Goal: Task Accomplishment & Management: Use online tool/utility

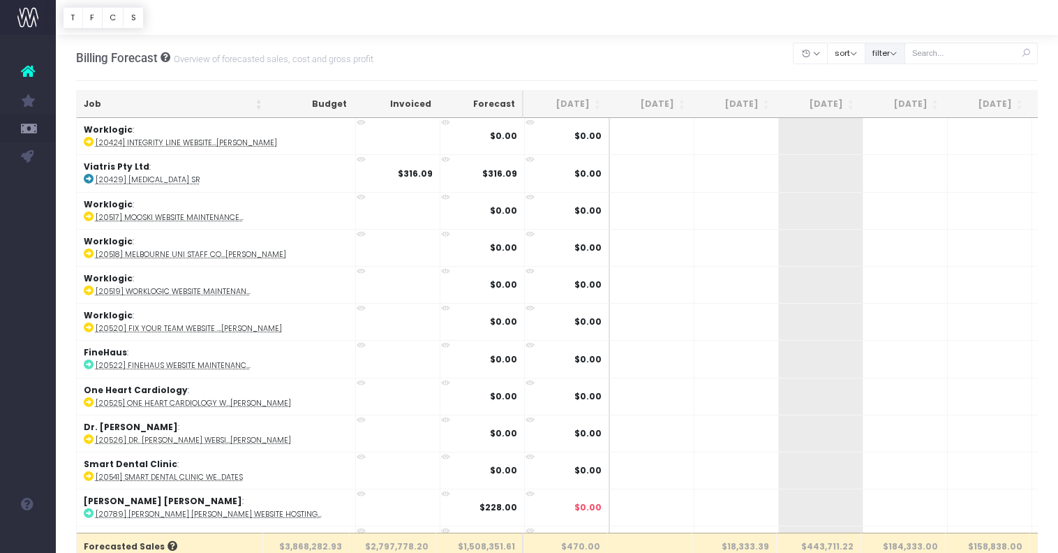
click at [902, 53] on button "filter" at bounding box center [885, 54] width 40 height 22
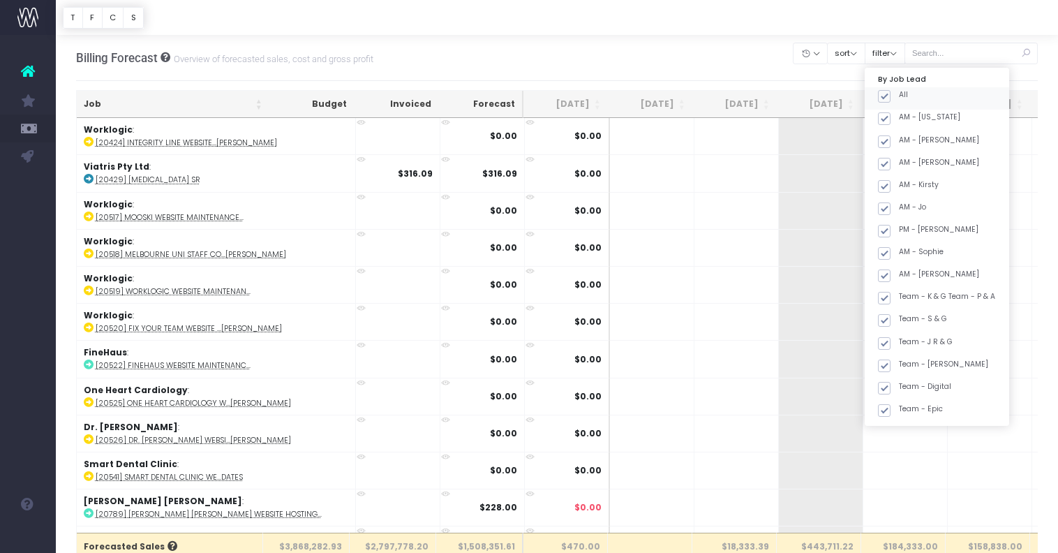
click at [891, 97] on span at bounding box center [884, 96] width 13 height 13
click at [904, 97] on input "All" at bounding box center [903, 93] width 9 height 9
checkbox input "false"
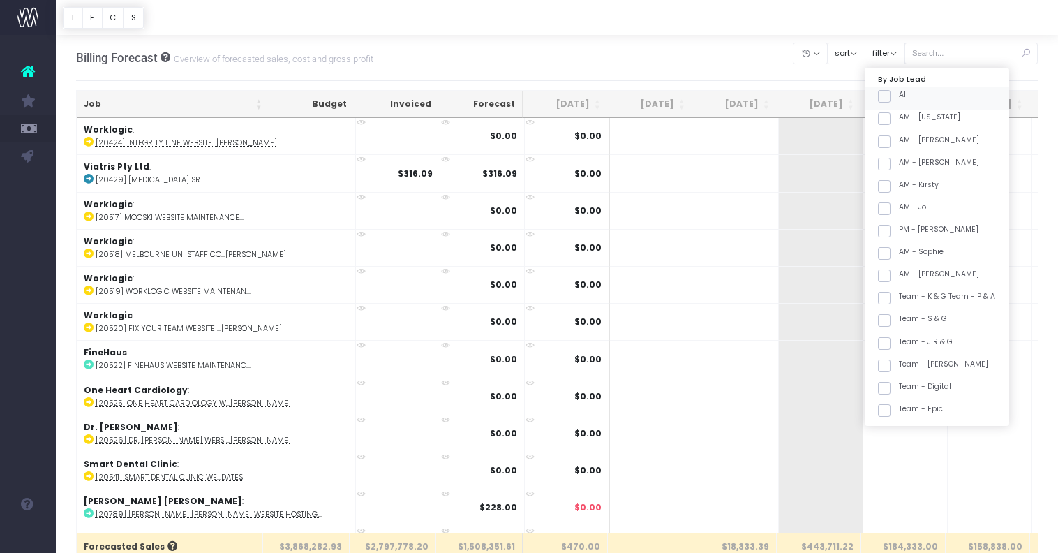
checkbox input "false"
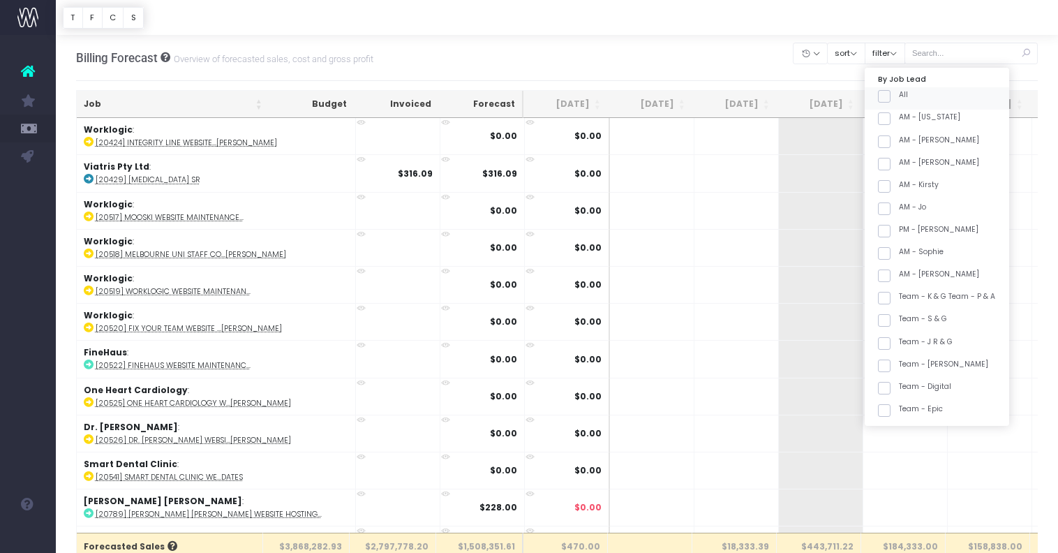
checkbox input "false"
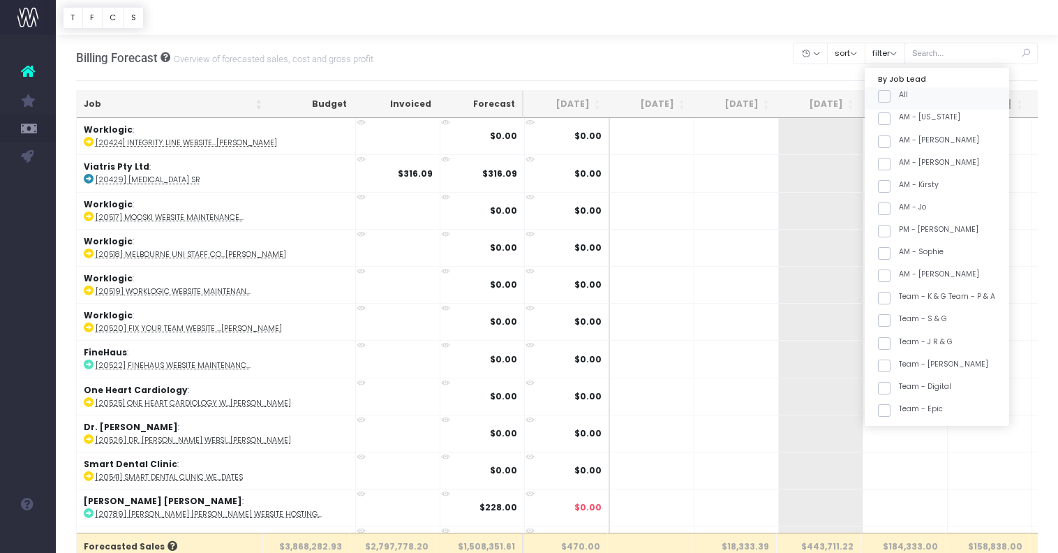
checkbox input "false"
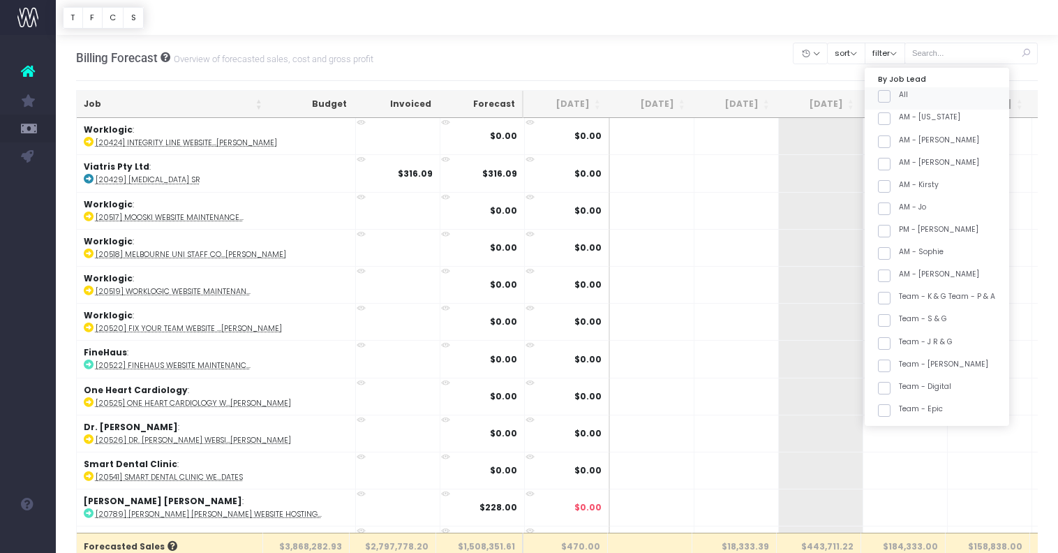
checkbox input "false"
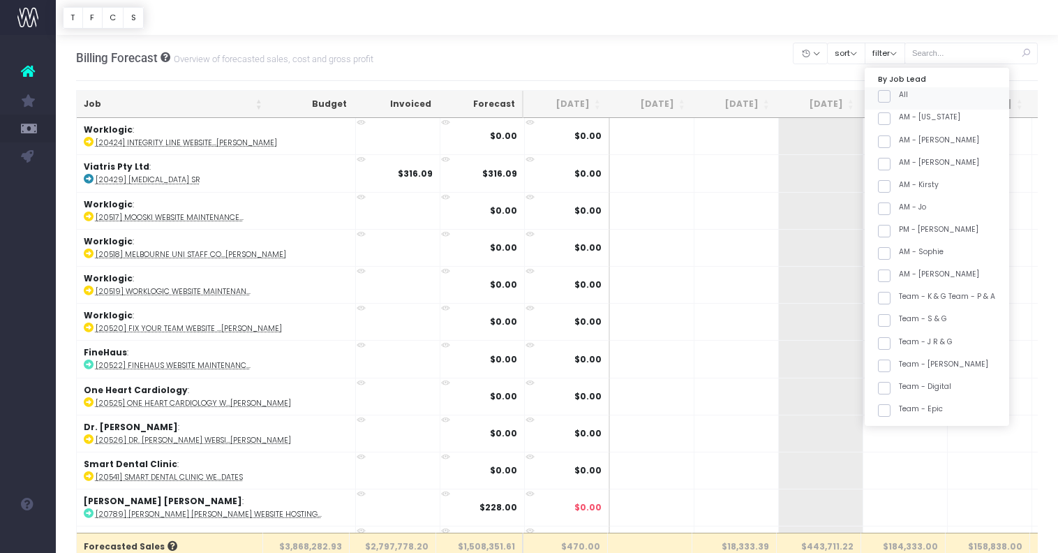
checkbox input "false"
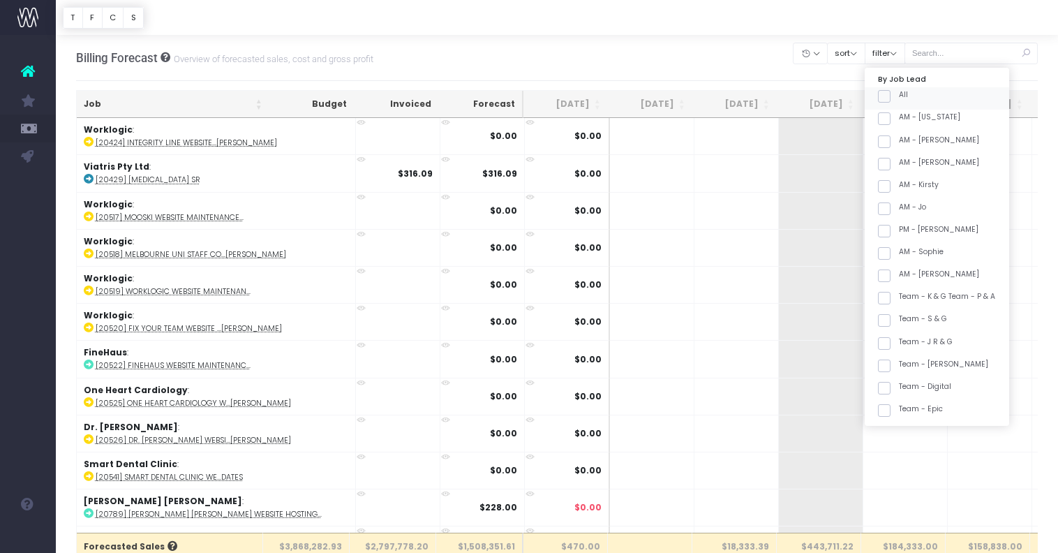
checkbox input "false"
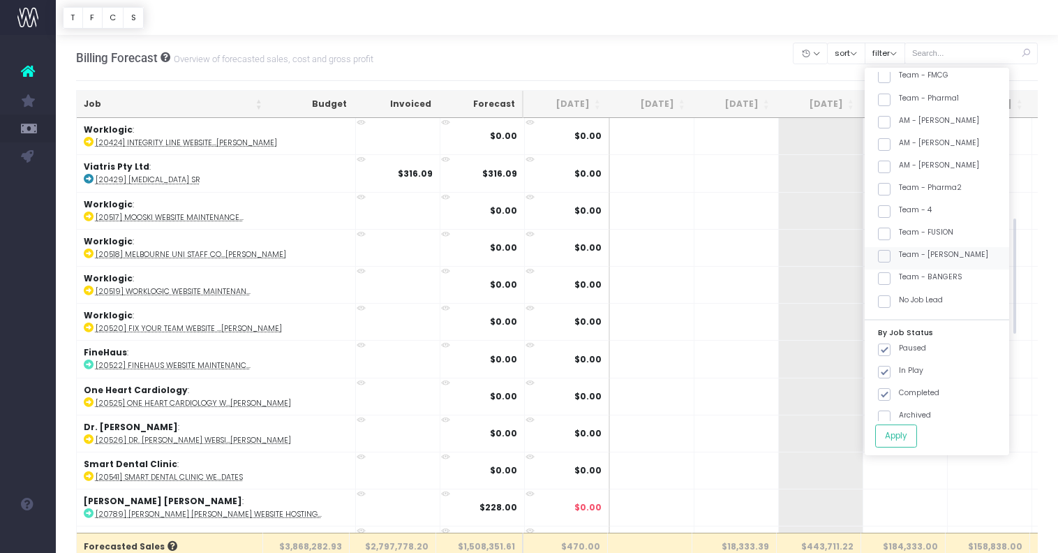
scroll to position [451, 0]
click at [966, 247] on label "Team - [PERSON_NAME]" at bounding box center [933, 249] width 110 height 11
click at [908, 247] on input "Team - [PERSON_NAME]" at bounding box center [903, 248] width 9 height 9
checkbox input "true"
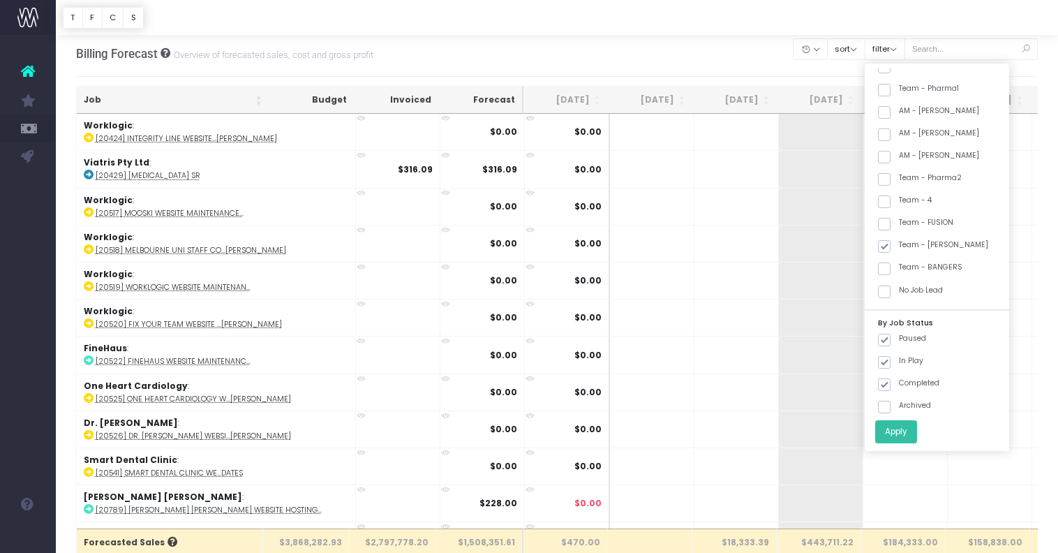
click at [913, 439] on button "Apply" at bounding box center [896, 431] width 42 height 23
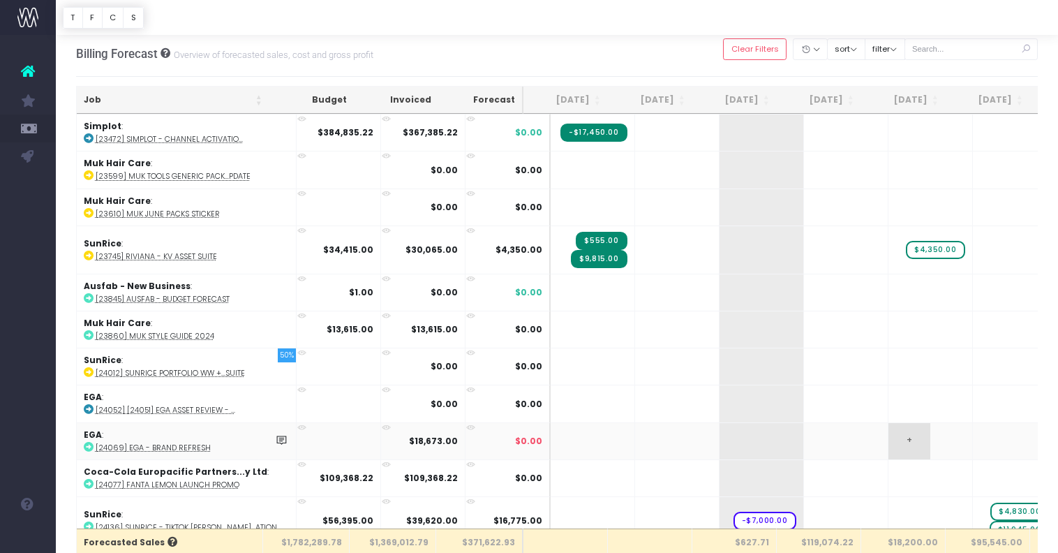
scroll to position [8, 0]
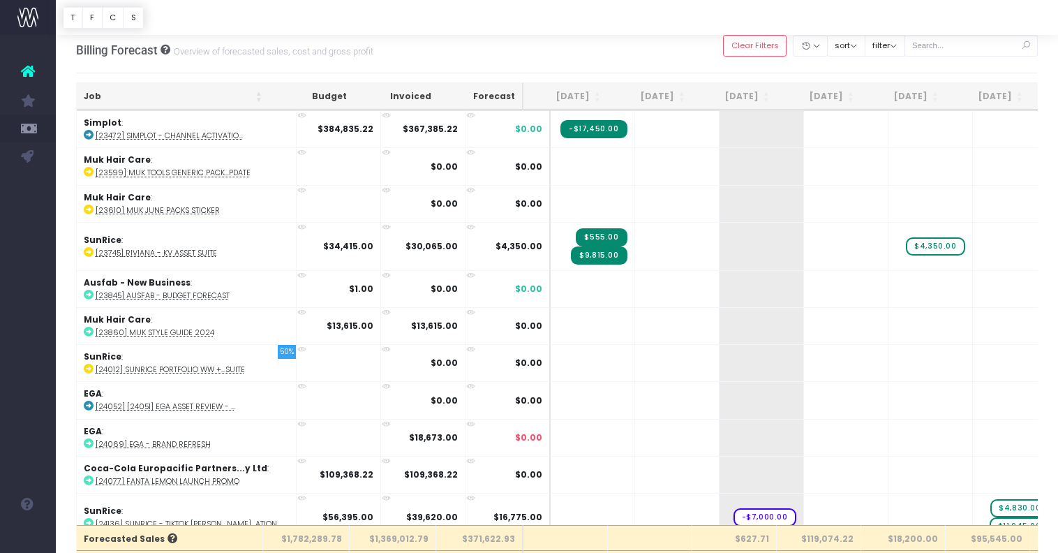
click at [209, 96] on th "Job" at bounding box center [173, 96] width 193 height 27
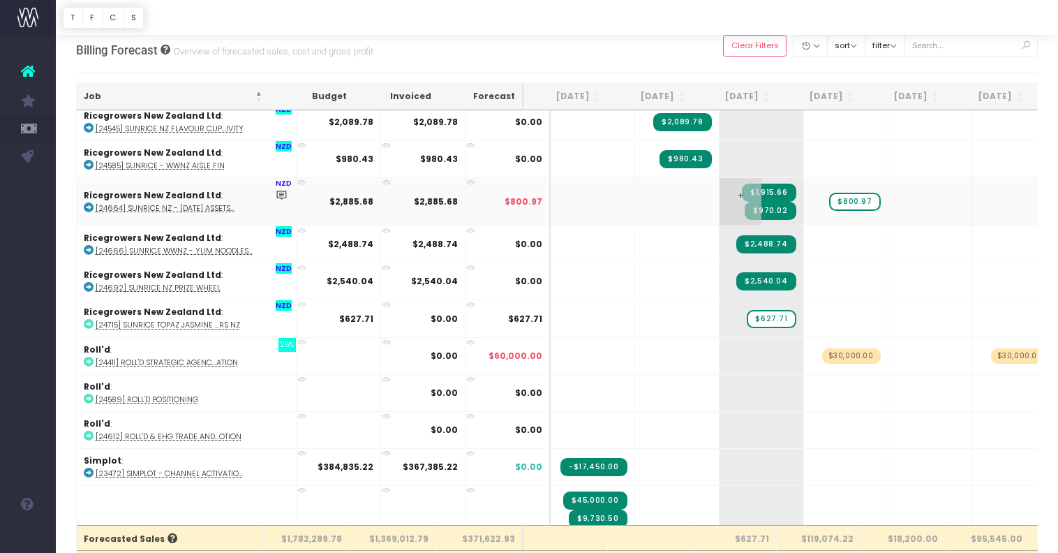
scroll to position [1589, 0]
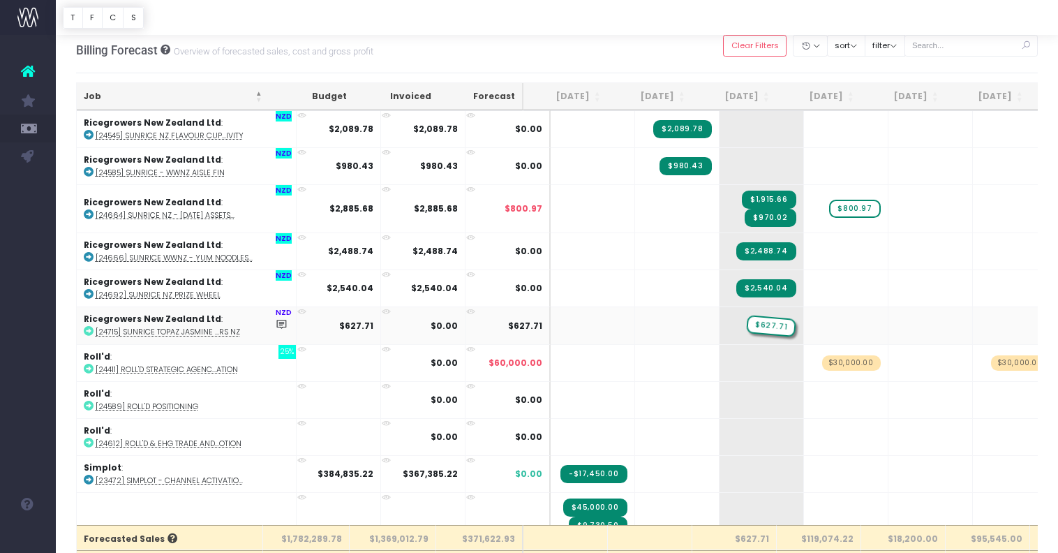
drag, startPoint x: 750, startPoint y: 322, endPoint x: 787, endPoint y: 320, distance: 36.3
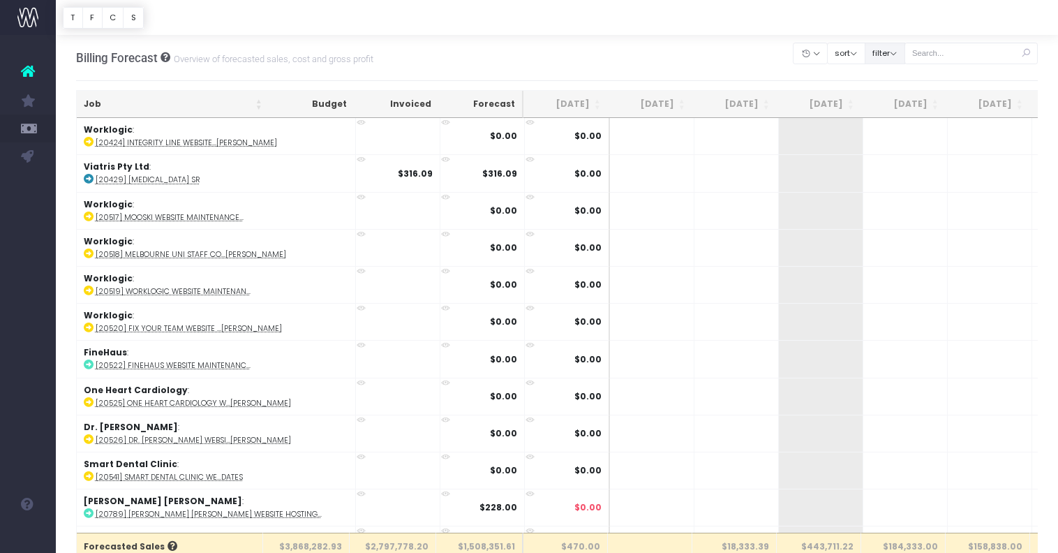
click at [900, 51] on button "filter" at bounding box center [885, 54] width 40 height 22
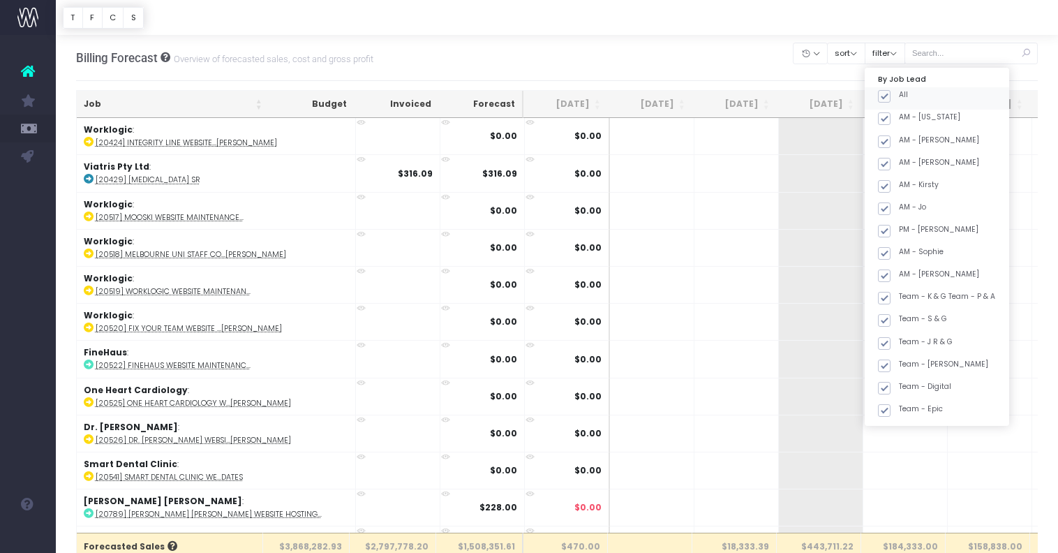
drag, startPoint x: 898, startPoint y: 95, endPoint x: 904, endPoint y: 102, distance: 8.9
click at [891, 95] on span at bounding box center [884, 96] width 13 height 13
click at [899, 95] on input "All" at bounding box center [903, 93] width 9 height 9
checkbox input "false"
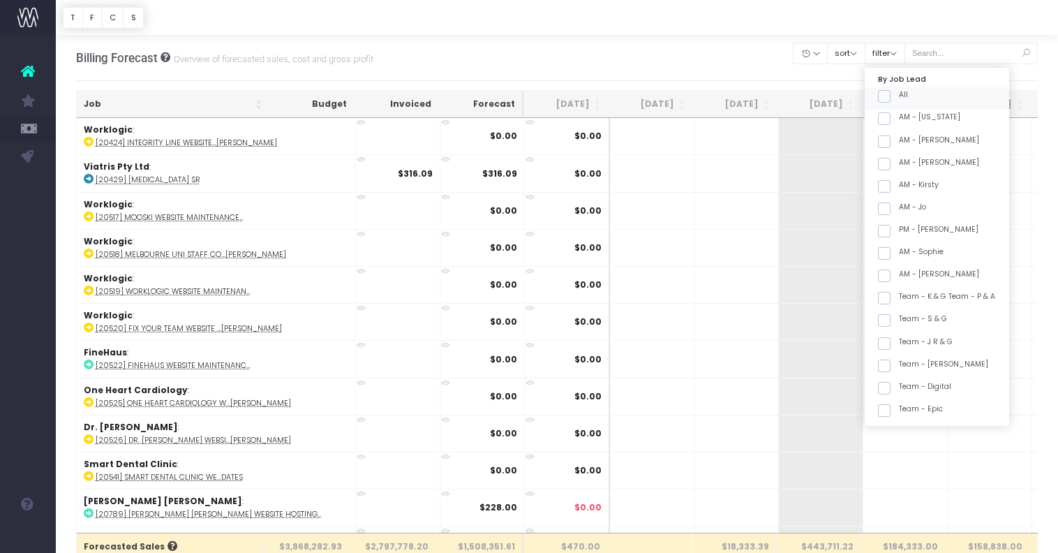
checkbox input "false"
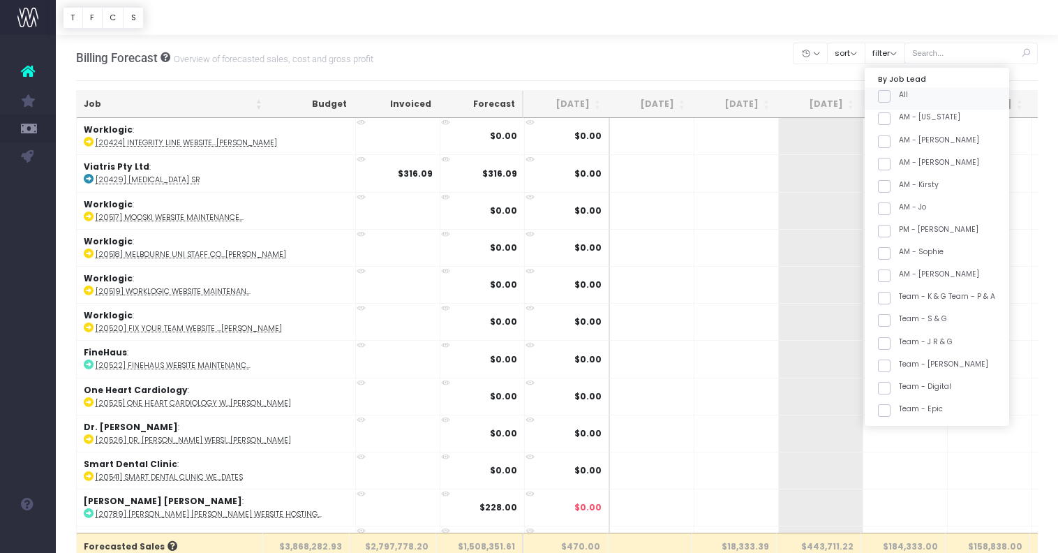
checkbox input "false"
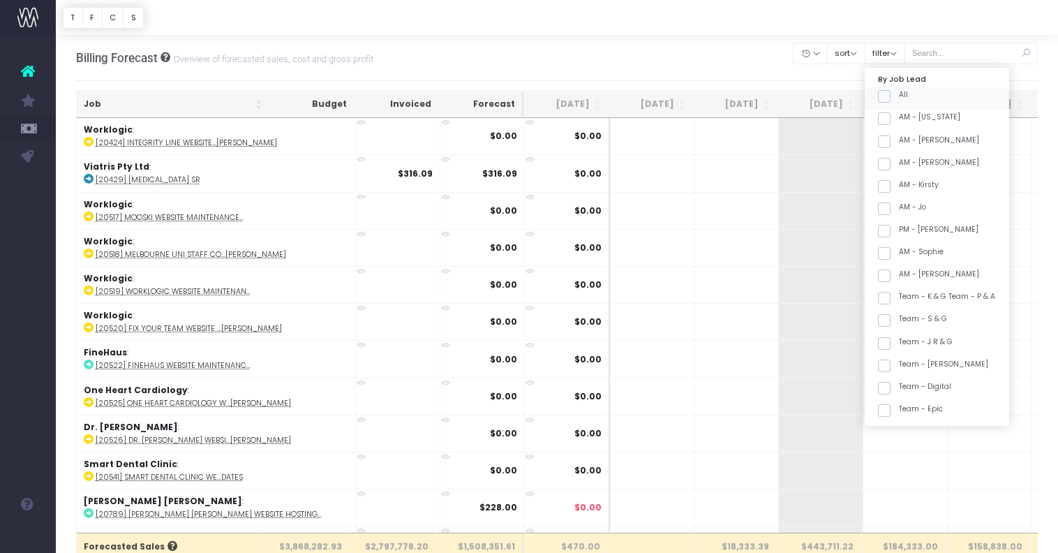
checkbox input "false"
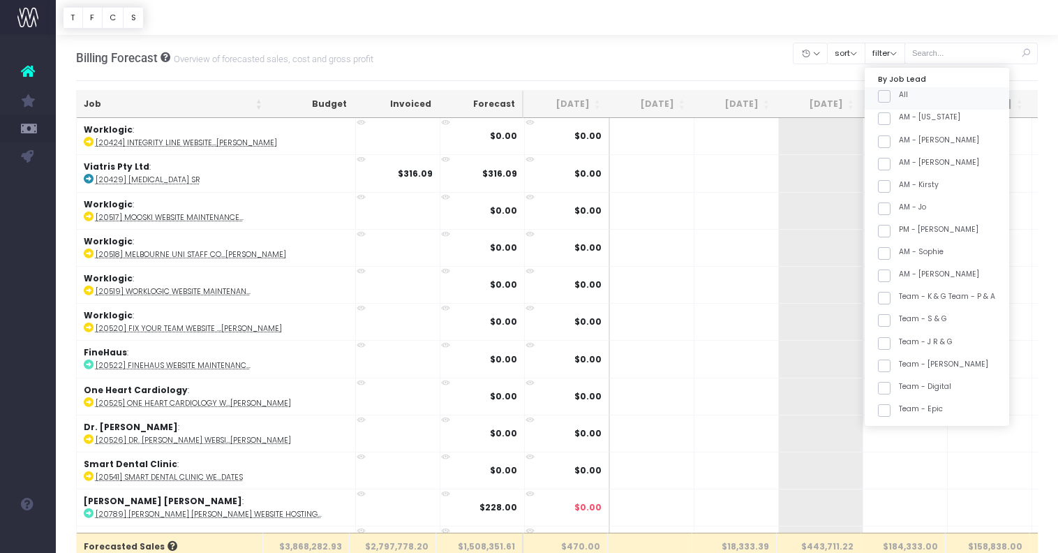
checkbox input "false"
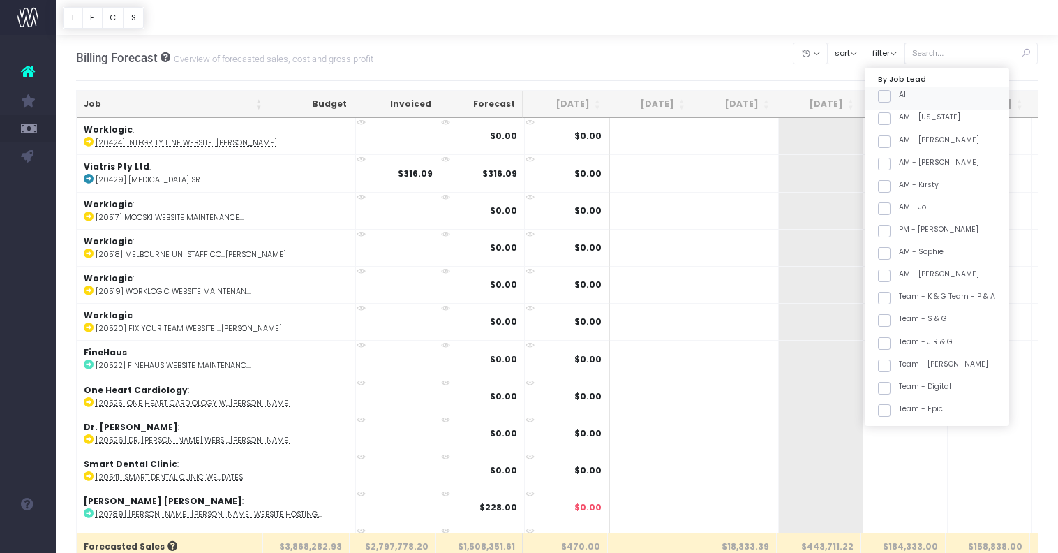
checkbox input "false"
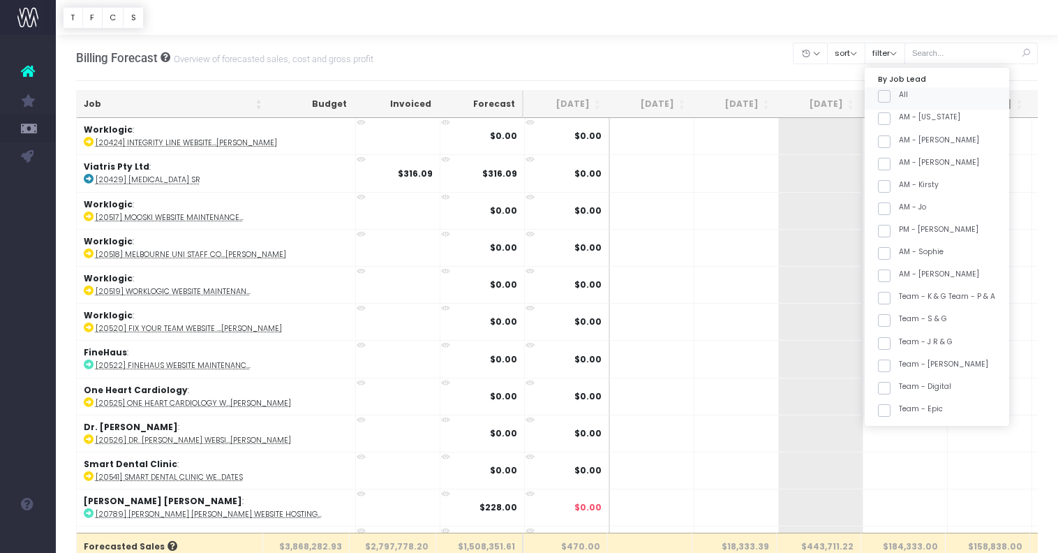
checkbox input "false"
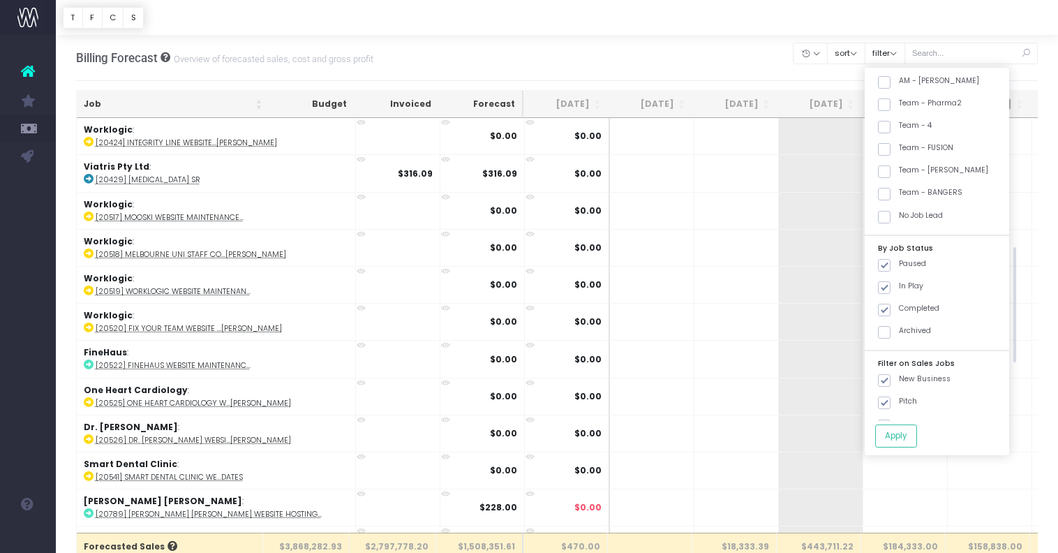
scroll to position [561, 0]
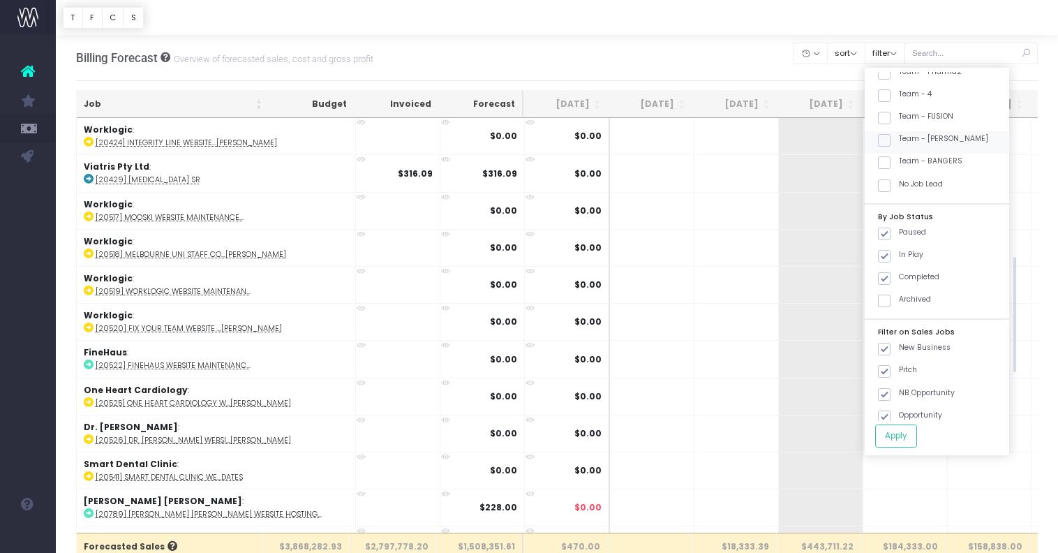
click at [967, 140] on label "Team - [PERSON_NAME]" at bounding box center [933, 138] width 110 height 11
click at [908, 140] on input "Team - [PERSON_NAME]" at bounding box center [903, 137] width 9 height 9
checkbox input "true"
click at [917, 435] on button "Apply" at bounding box center [896, 435] width 42 height 23
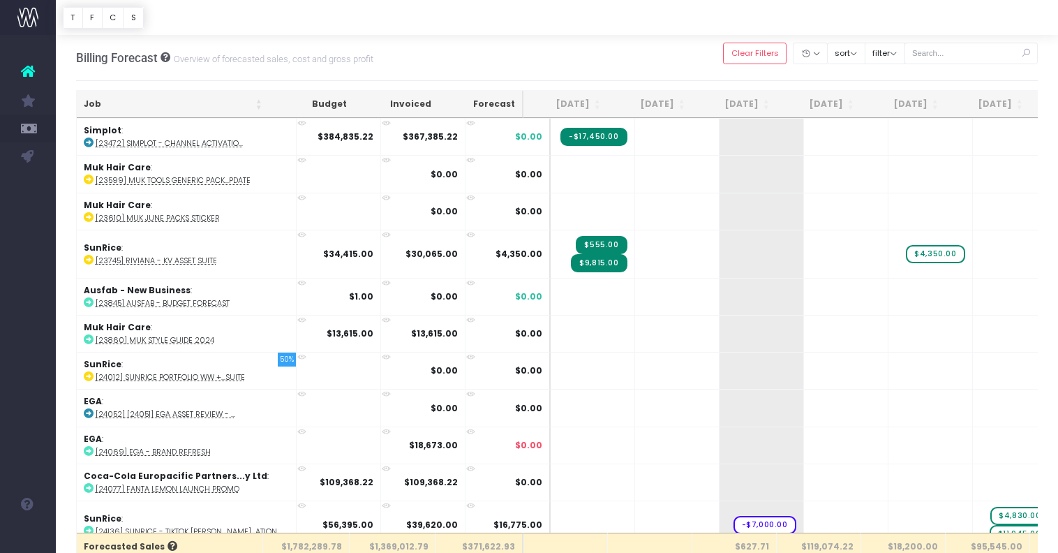
click at [186, 107] on th "Job" at bounding box center [173, 104] width 193 height 27
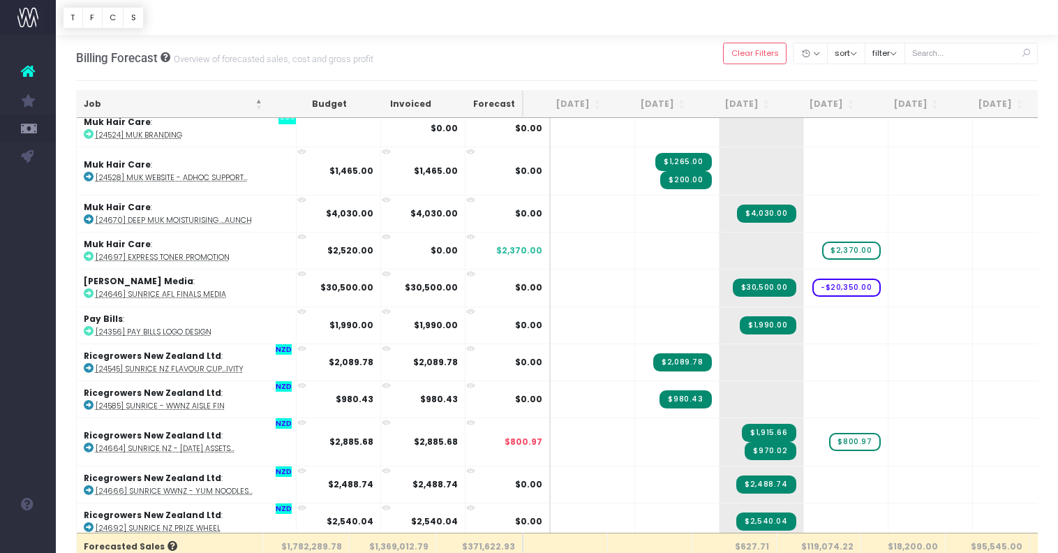
scroll to position [1365, 0]
click at [822, 248] on span "$2,370.00" at bounding box center [851, 250] width 58 height 18
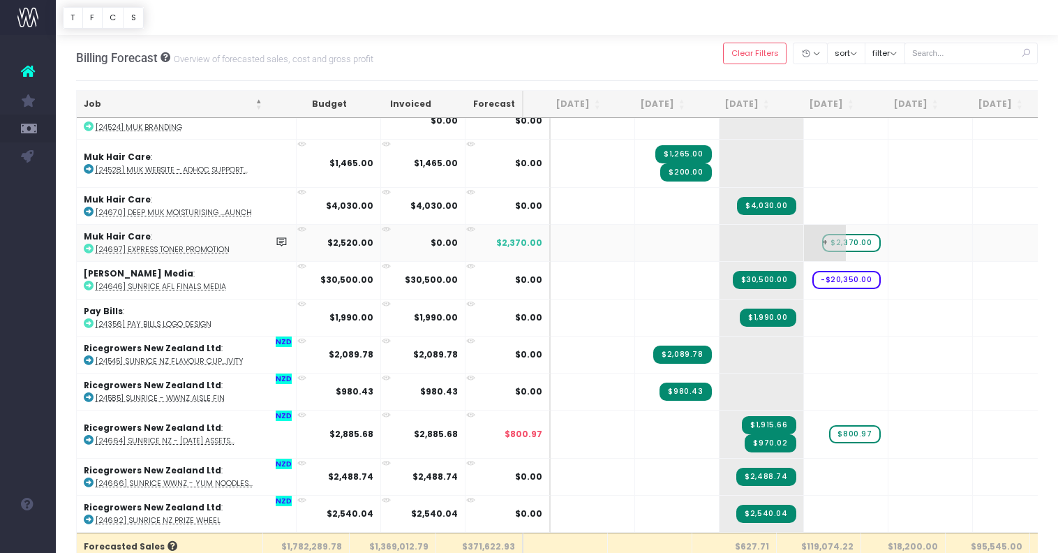
click at [825, 242] on span "$2,370.00" at bounding box center [851, 243] width 58 height 18
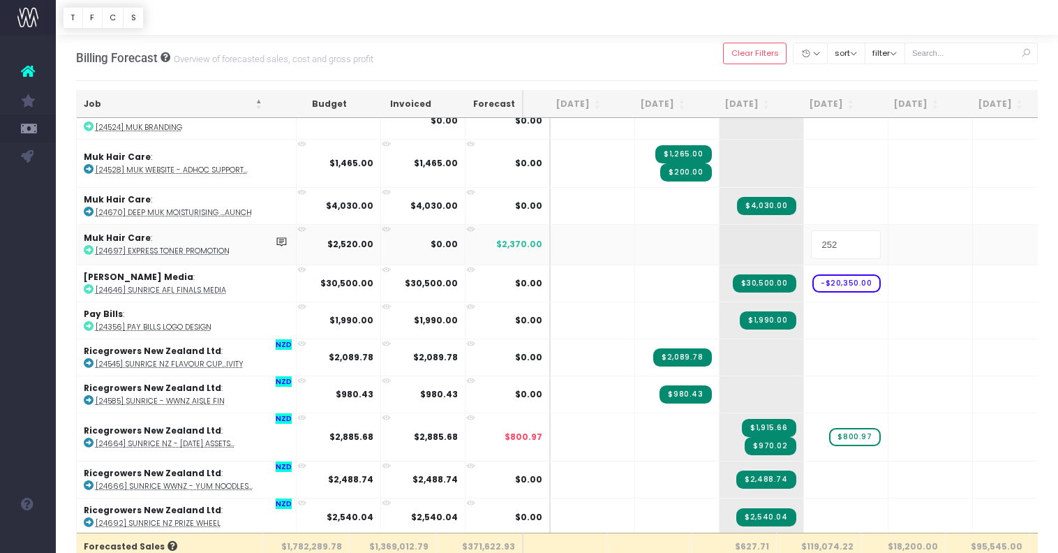
type input "2520"
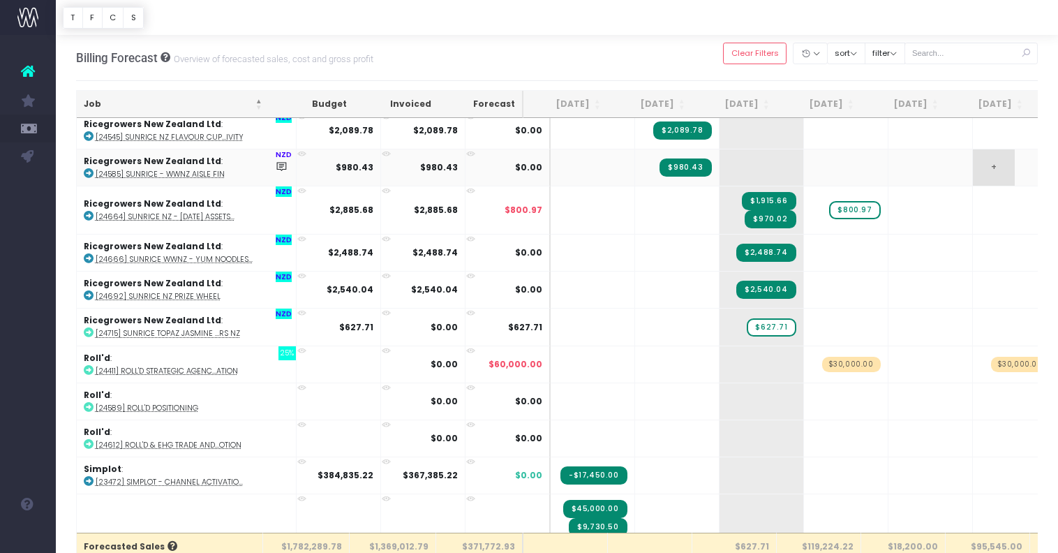
scroll to position [1619, 0]
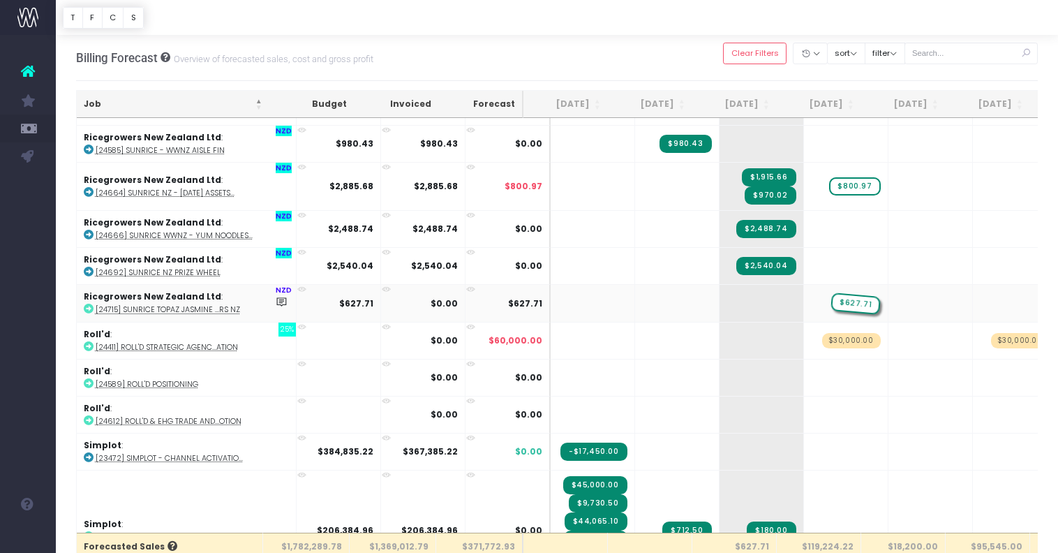
drag, startPoint x: 748, startPoint y: 297, endPoint x: 791, endPoint y: 295, distance: 43.3
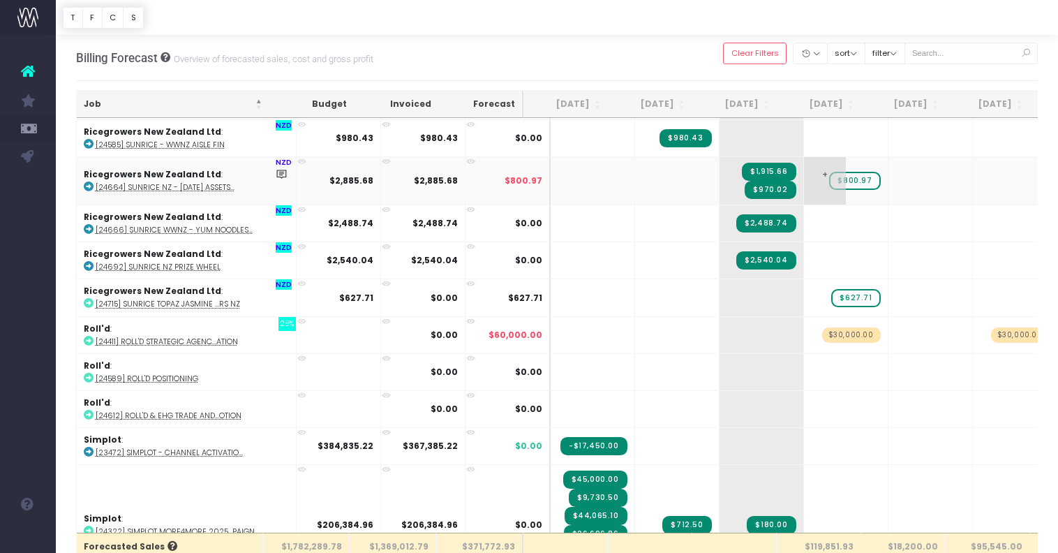
click at [834, 177] on span "$800.97" at bounding box center [854, 181] width 51 height 18
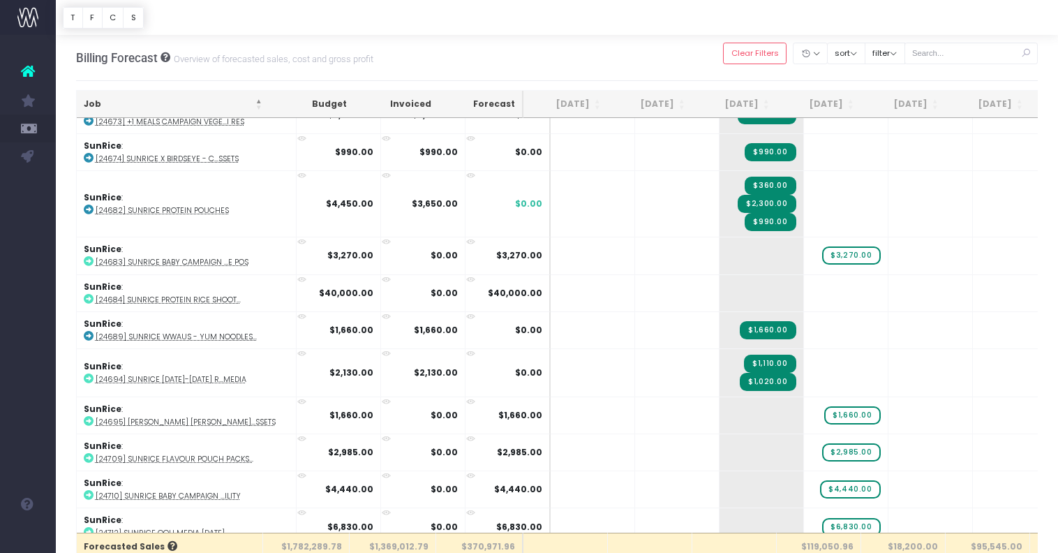
scroll to position [3439, 0]
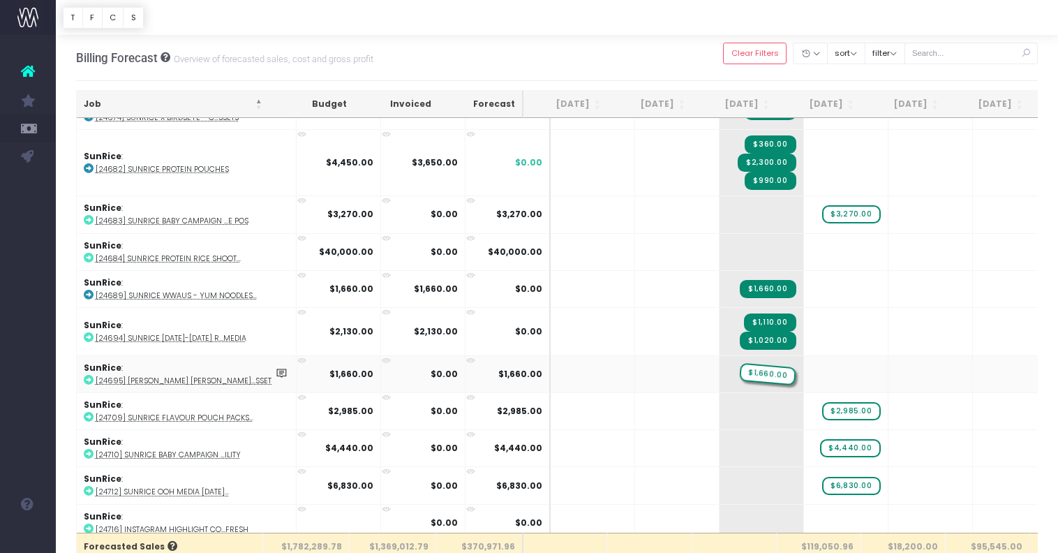
drag, startPoint x: 826, startPoint y: 366, endPoint x: 760, endPoint y: 366, distance: 65.6
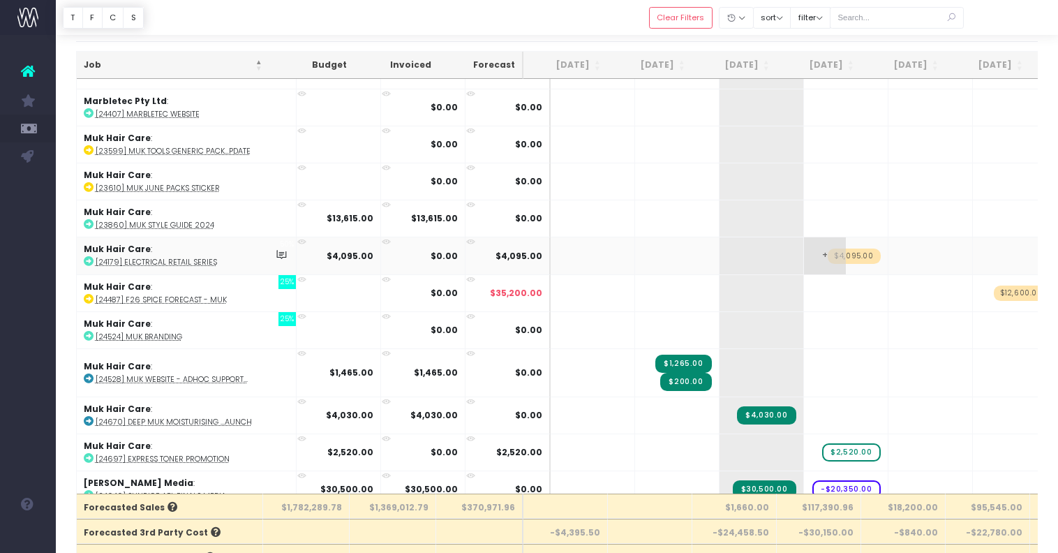
scroll to position [1120, 0]
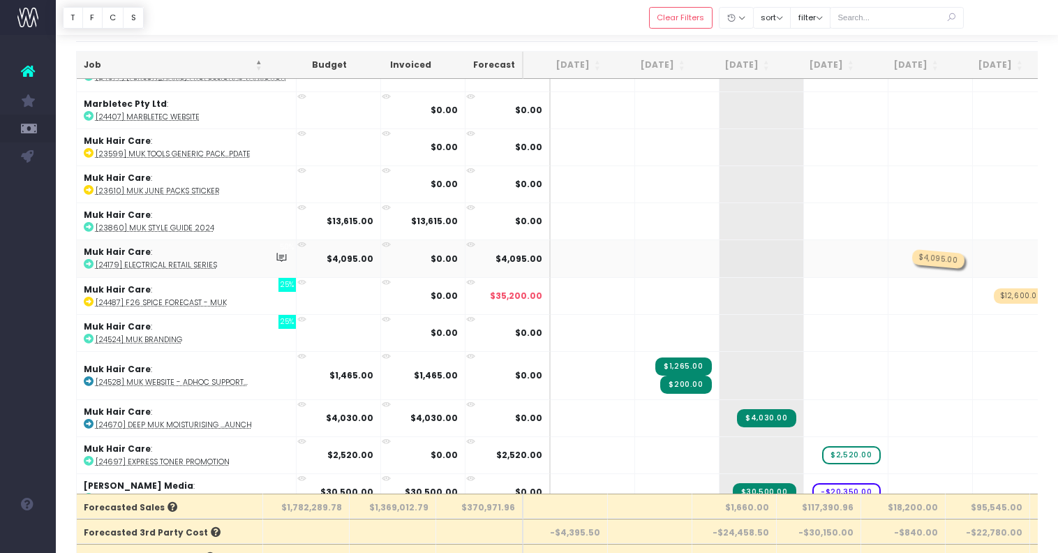
drag, startPoint x: 826, startPoint y: 254, endPoint x: 878, endPoint y: 253, distance: 51.7
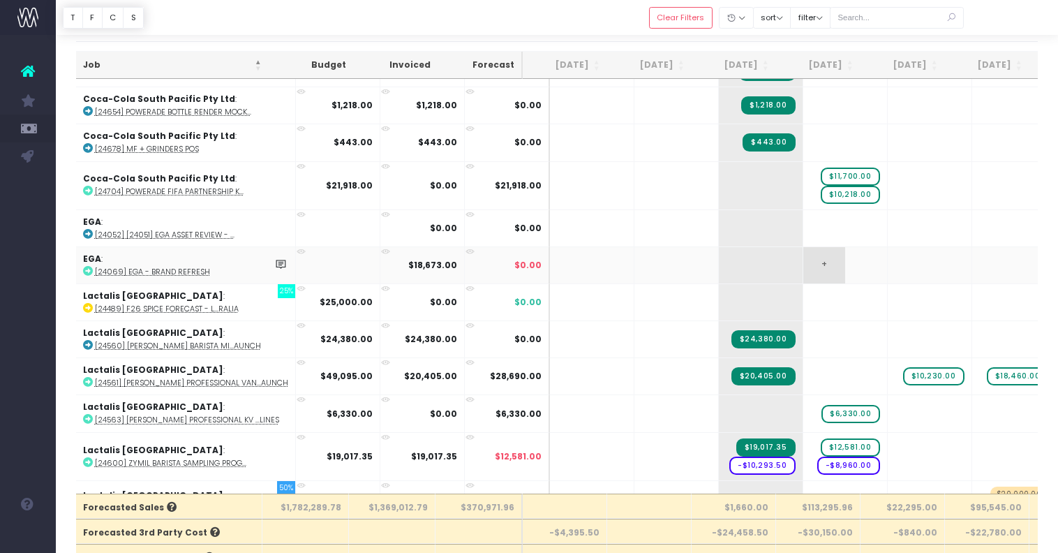
scroll to position [600, 1]
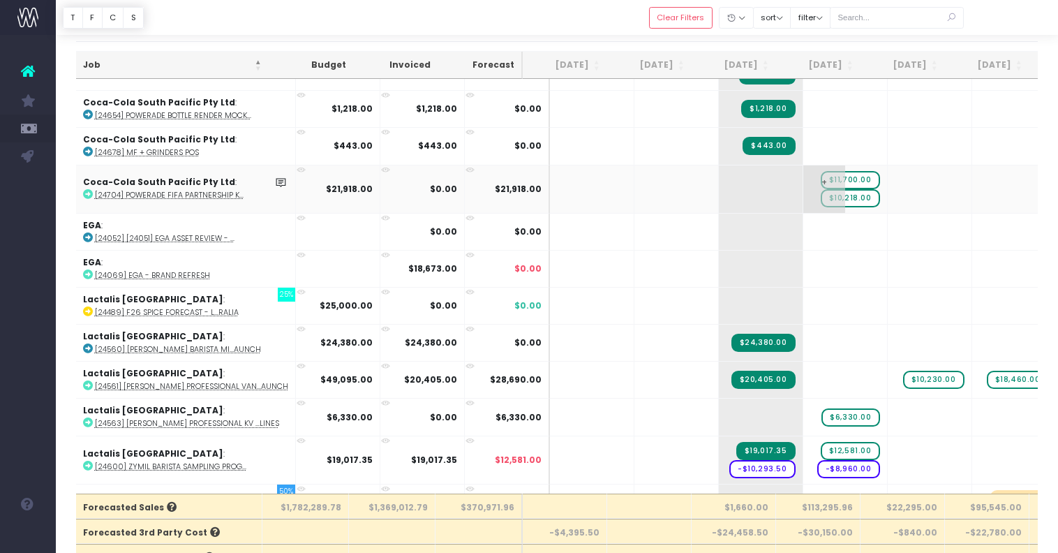
click at [833, 198] on span "$10,218.00" at bounding box center [850, 198] width 59 height 18
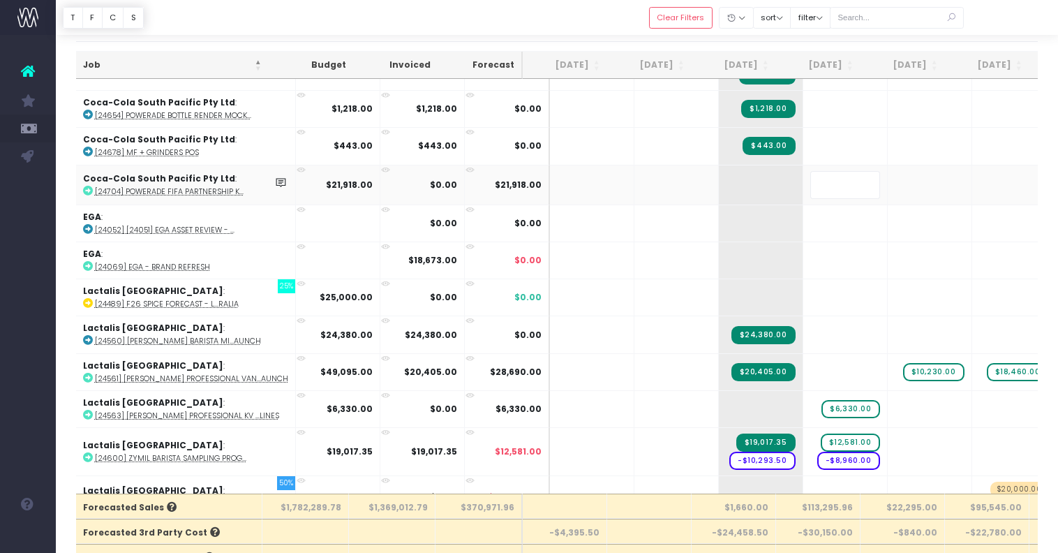
scroll to position [0, 0]
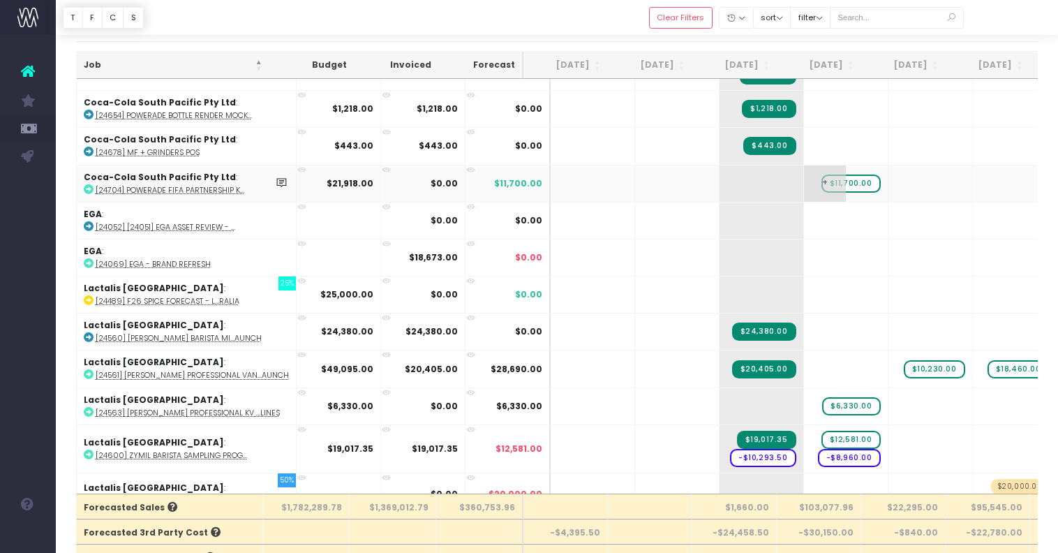
click at [825, 180] on span "$11,700.00" at bounding box center [851, 183] width 59 height 18
click at [810, 182] on span "+" at bounding box center [825, 183] width 42 height 36
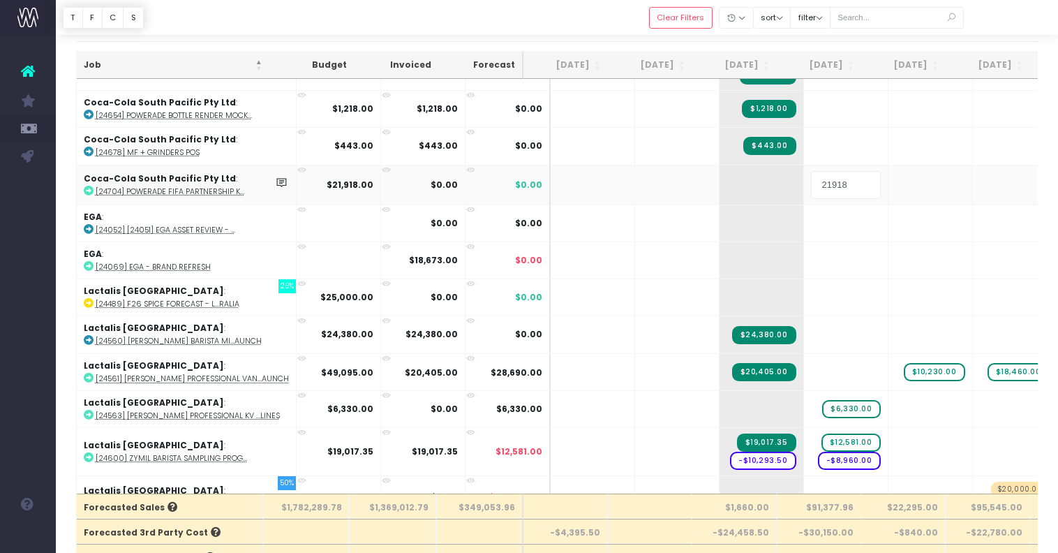
click at [829, 182] on input "21918" at bounding box center [846, 185] width 70 height 28
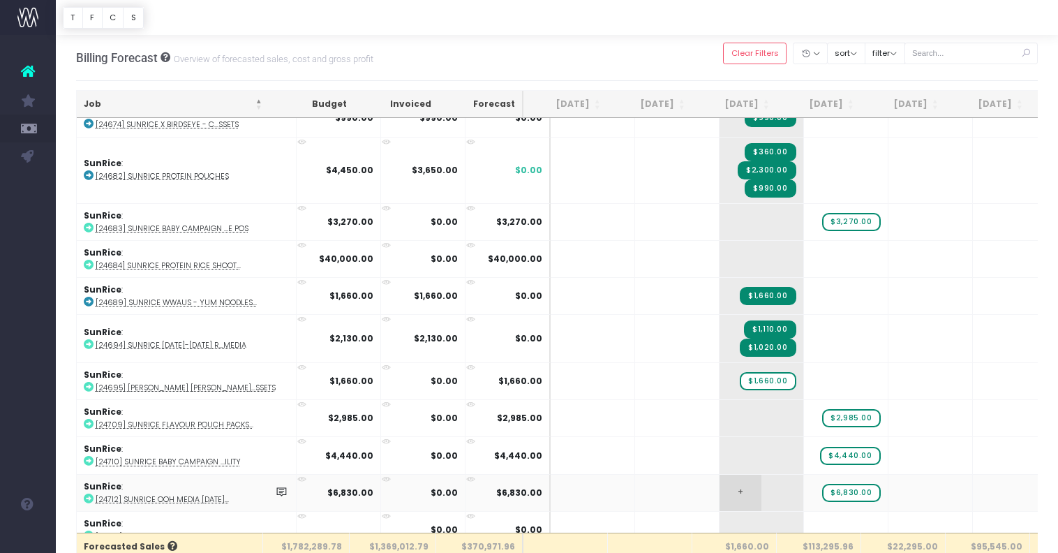
scroll to position [3422, 0]
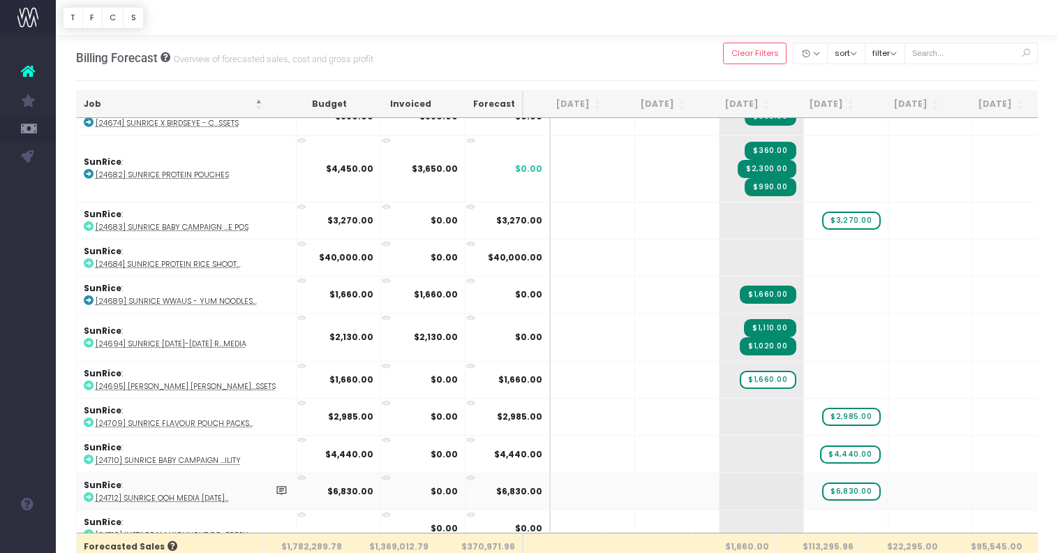
click at [226, 493] on abbr "[24712] SunRice OOH Media [DATE]..." at bounding box center [162, 498] width 133 height 10
